Goal: Communication & Community: Share content

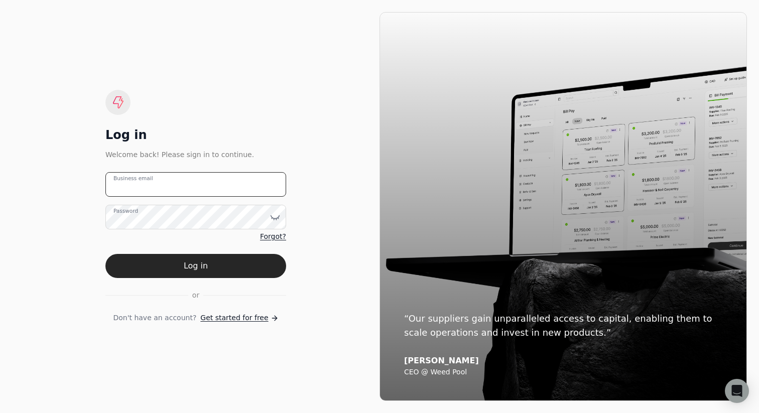
click at [207, 181] on email "Business email" at bounding box center [195, 184] width 181 height 25
type email "[PERSON_NAME][EMAIL_ADDRESS][DOMAIN_NAME]"
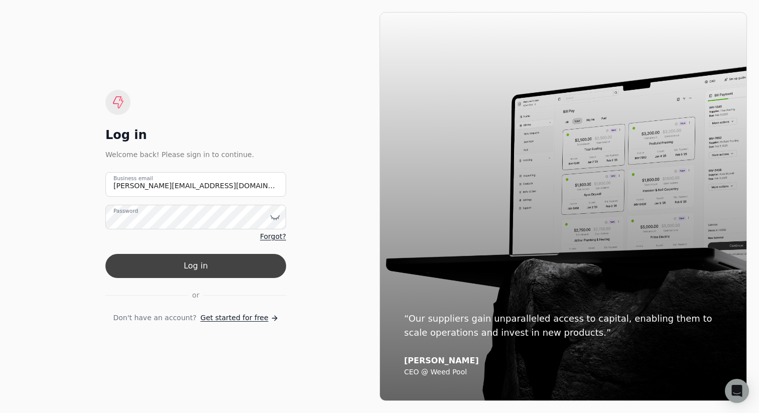
click at [247, 255] on button "Log in" at bounding box center [195, 266] width 181 height 24
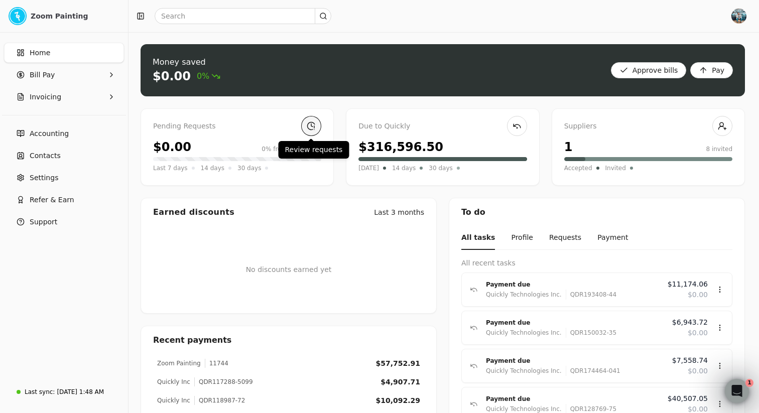
click at [311, 128] on link at bounding box center [311, 126] width 20 height 20
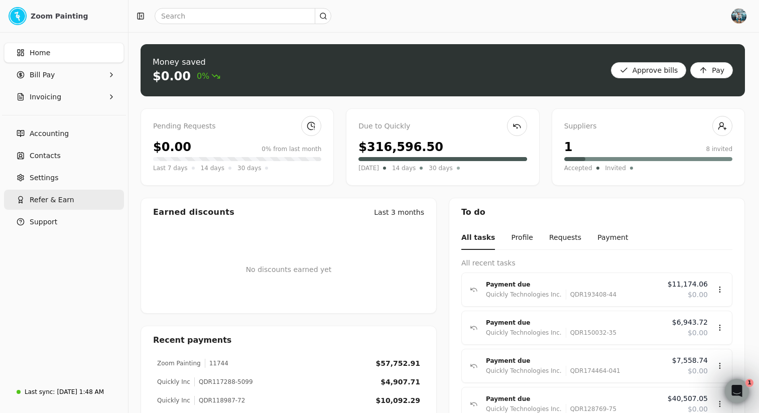
click at [61, 197] on span "Refer & Earn" at bounding box center [52, 200] width 45 height 11
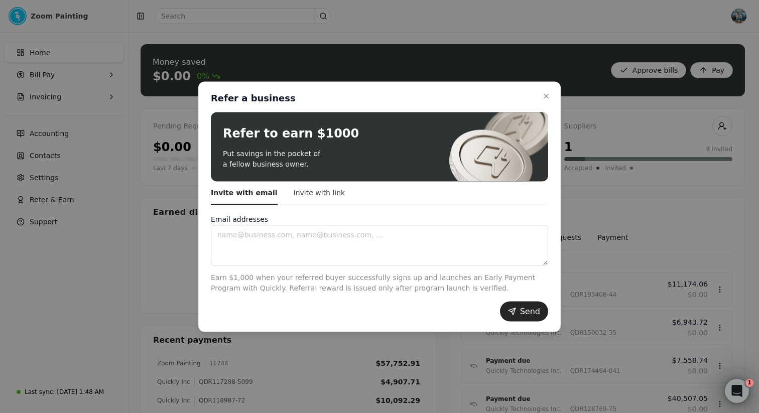
click at [306, 192] on button "Invite with link" at bounding box center [320, 193] width 52 height 24
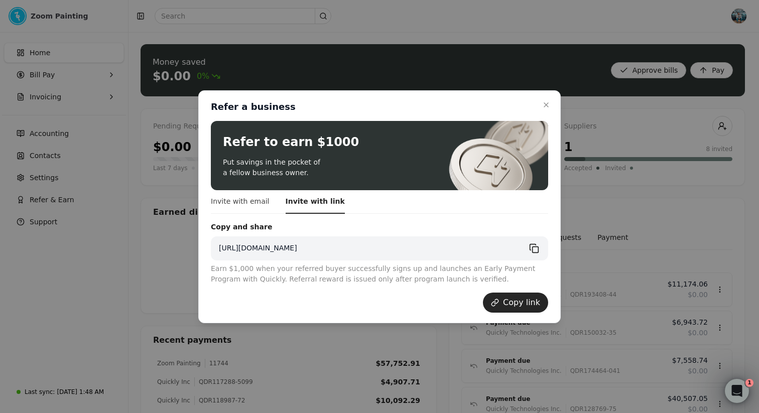
click at [254, 195] on button "Invite with email" at bounding box center [240, 202] width 59 height 24
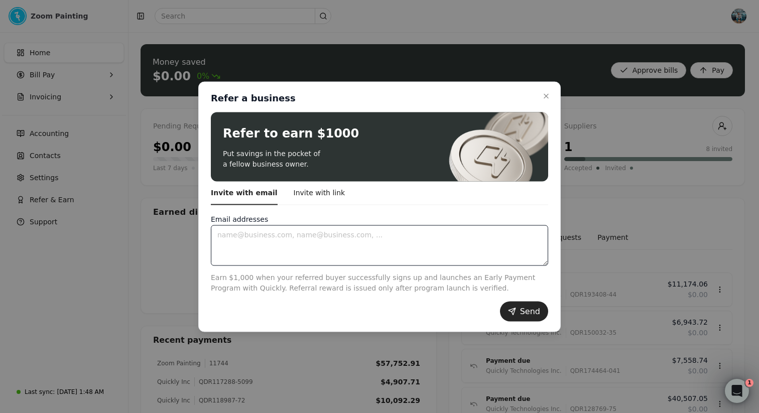
click at [372, 238] on textarea "Email addresses" at bounding box center [380, 245] width 338 height 41
type textarea "[PERSON_NAME][EMAIL_ADDRESS][DOMAIN_NAME]"
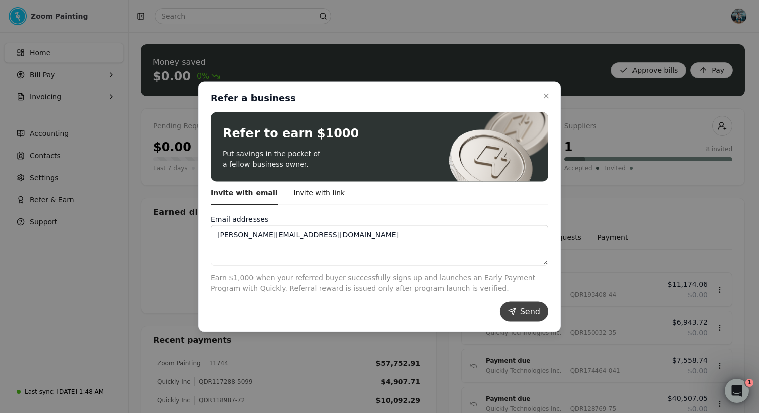
click at [531, 313] on button "Send" at bounding box center [524, 311] width 48 height 20
